Goal: Entertainment & Leisure: Consume media (video, audio)

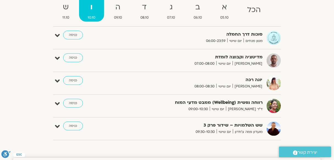
scroll to position [55, 0]
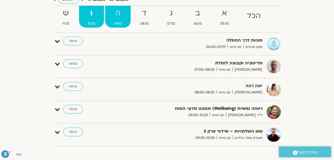
click at [119, 17] on strong "ה" at bounding box center [118, 13] width 26 height 12
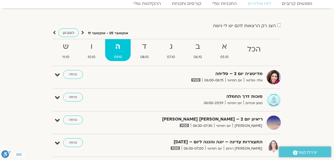
scroll to position [12, 0]
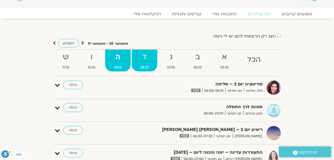
click at [141, 59] on strong "ד" at bounding box center [145, 57] width 26 height 12
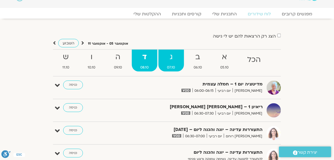
click at [174, 57] on strong "ג" at bounding box center [171, 57] width 26 height 12
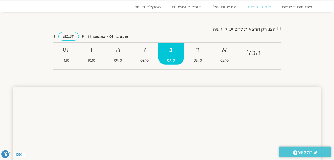
scroll to position [0, 0]
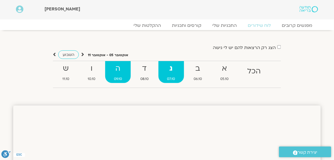
click at [120, 70] on strong "ה" at bounding box center [118, 69] width 26 height 12
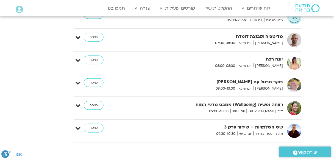
scroll to position [1199, 0]
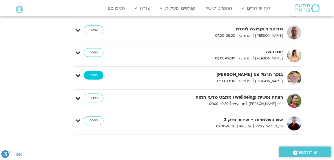
click at [96, 71] on link "כניסה" at bounding box center [94, 75] width 20 height 9
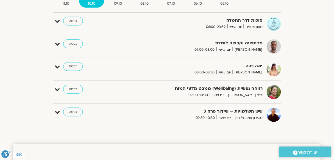
scroll to position [66, 0]
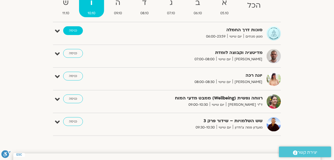
click at [76, 30] on link "כניסה" at bounding box center [73, 30] width 20 height 9
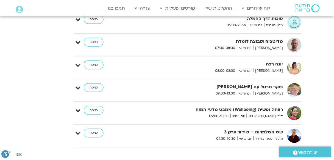
scroll to position [1197, 0]
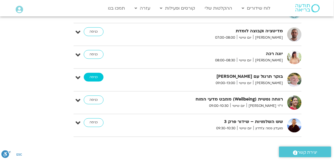
click at [93, 73] on link "כניסה" at bounding box center [94, 77] width 20 height 9
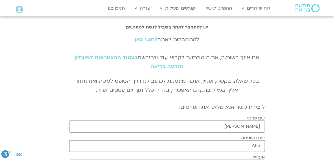
click at [142, 39] on link "לחצ.י כאן" at bounding box center [146, 39] width 23 height 7
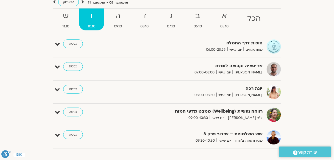
scroll to position [43, 0]
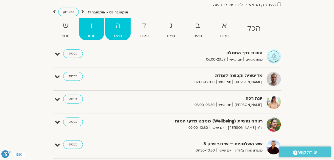
click at [118, 25] on strong "ה" at bounding box center [118, 26] width 26 height 12
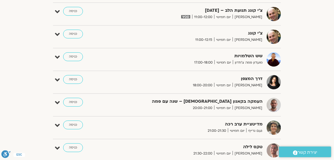
scroll to position [416, 0]
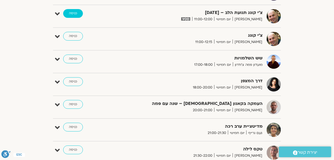
click at [74, 13] on link "כניסה" at bounding box center [73, 13] width 20 height 9
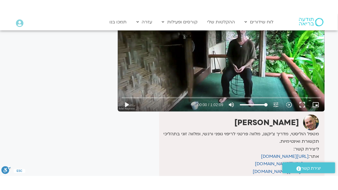
scroll to position [88, 0]
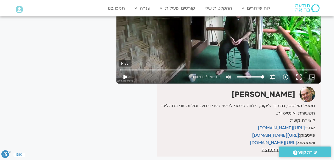
click at [126, 78] on button "play_arrow" at bounding box center [125, 77] width 13 height 13
click at [302, 76] on button "fullscreen" at bounding box center [299, 77] width 13 height 13
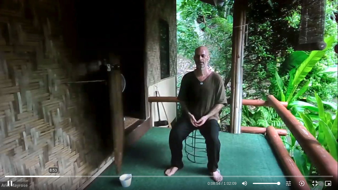
click at [53, 174] on input "Seek" at bounding box center [168, 175] width 327 height 3
type input "541.574421"
